Goal: Information Seeking & Learning: Find specific fact

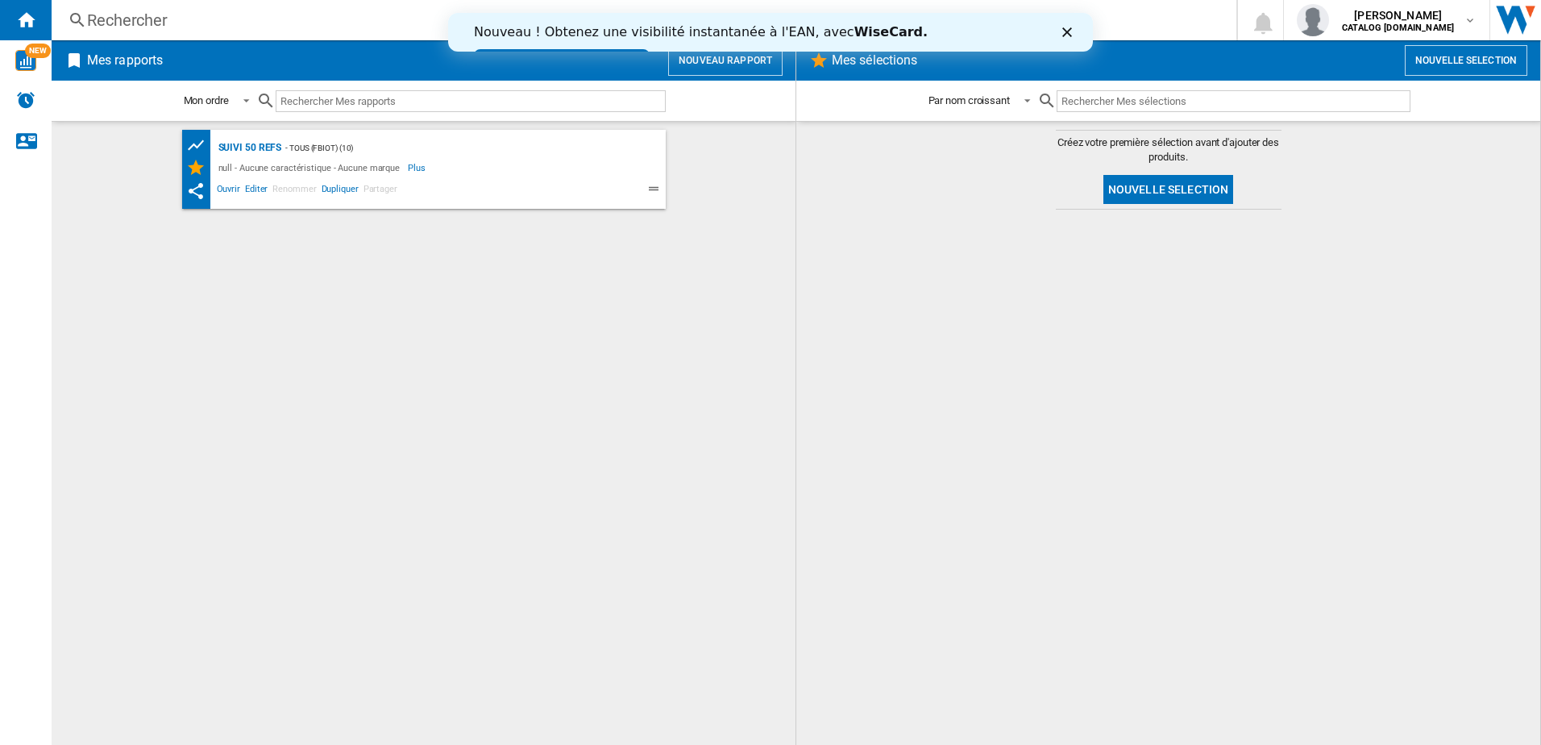
click at [326, 104] on input "text" at bounding box center [471, 101] width 390 height 22
click at [230, 22] on div "Rechercher" at bounding box center [640, 20] width 1107 height 23
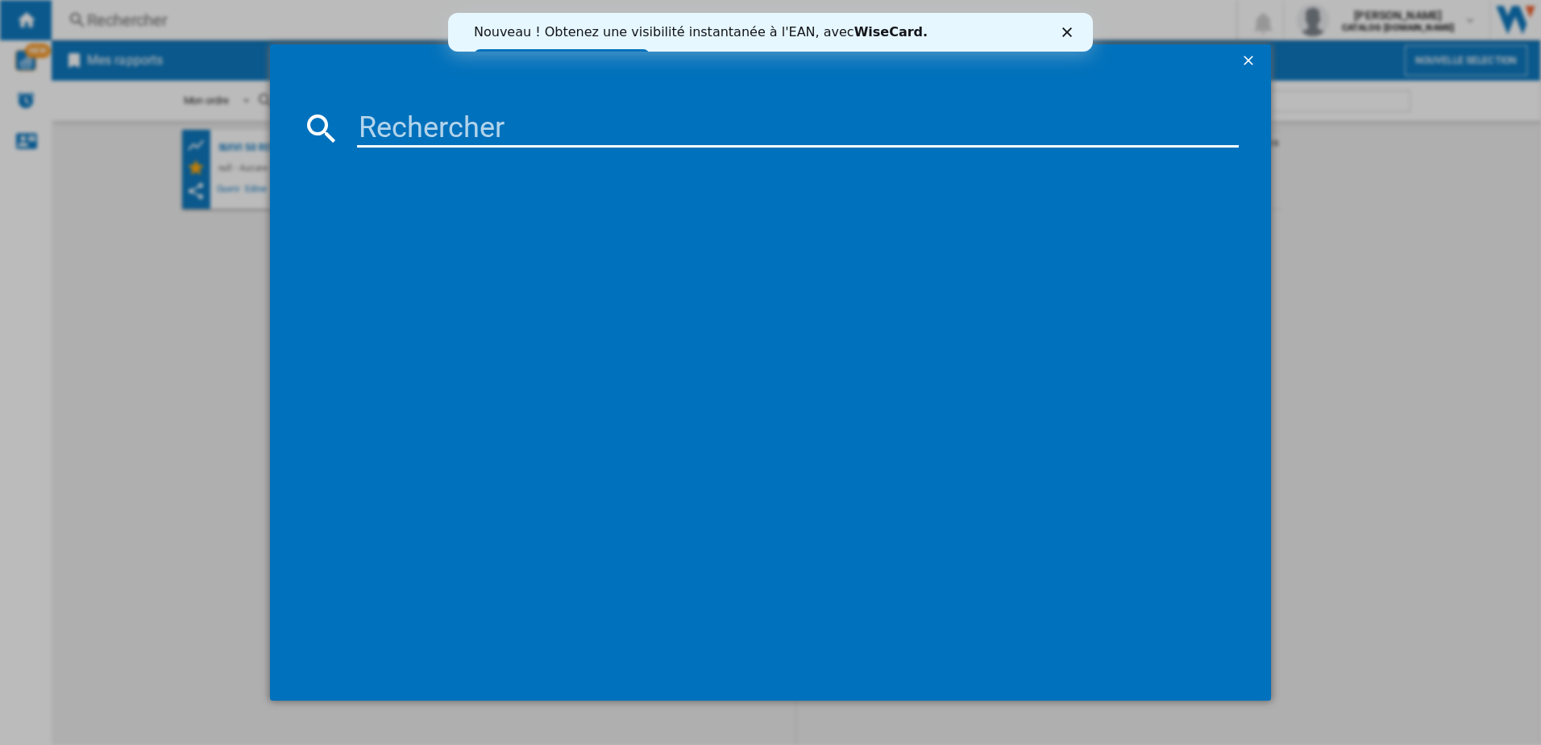
click at [367, 128] on input at bounding box center [798, 128] width 882 height 39
type input "GC2428"
